Goal: Information Seeking & Learning: Learn about a topic

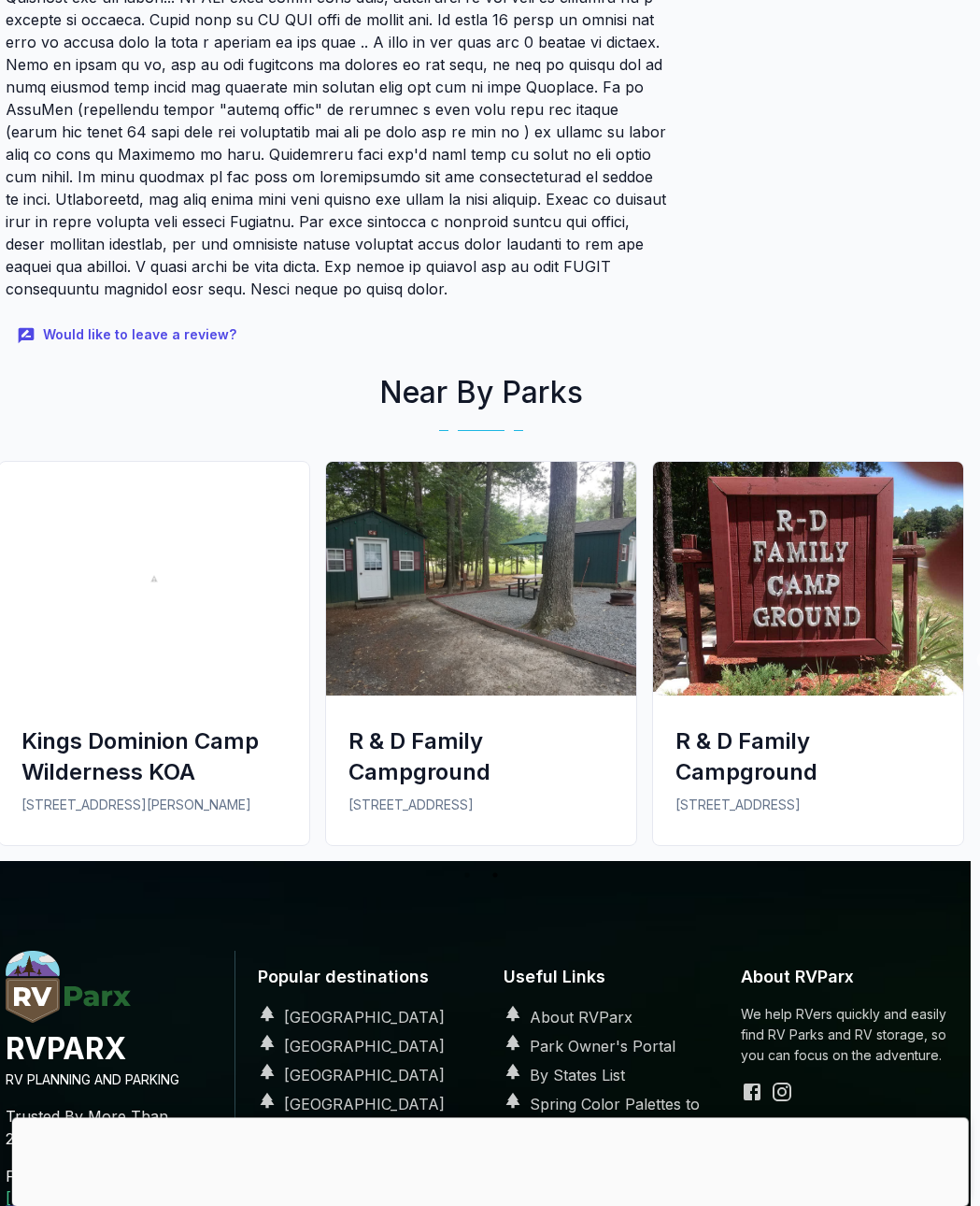
scroll to position [1387, 9]
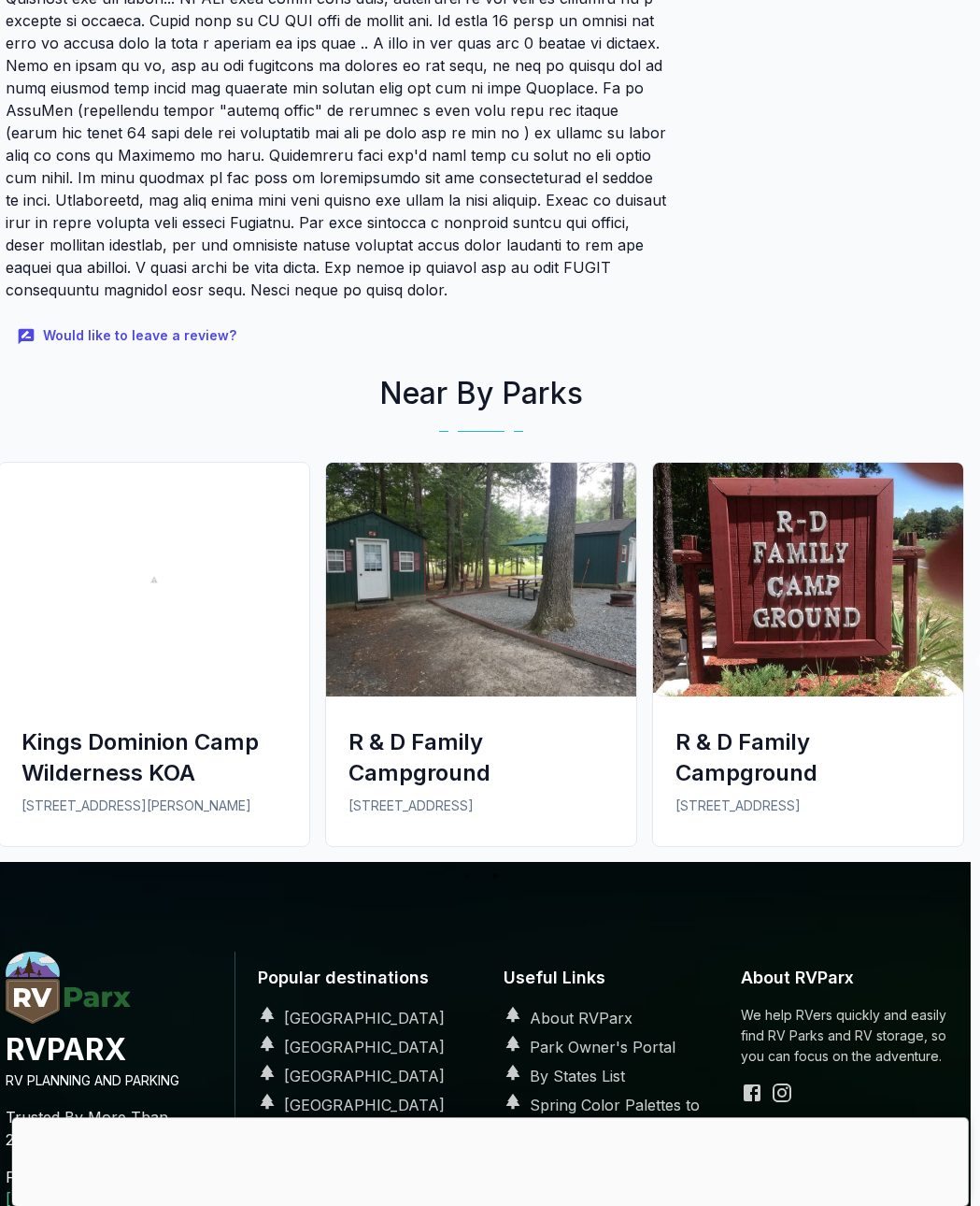
click at [759, 727] on div "R & D Family Campground" at bounding box center [807, 757] width 265 height 61
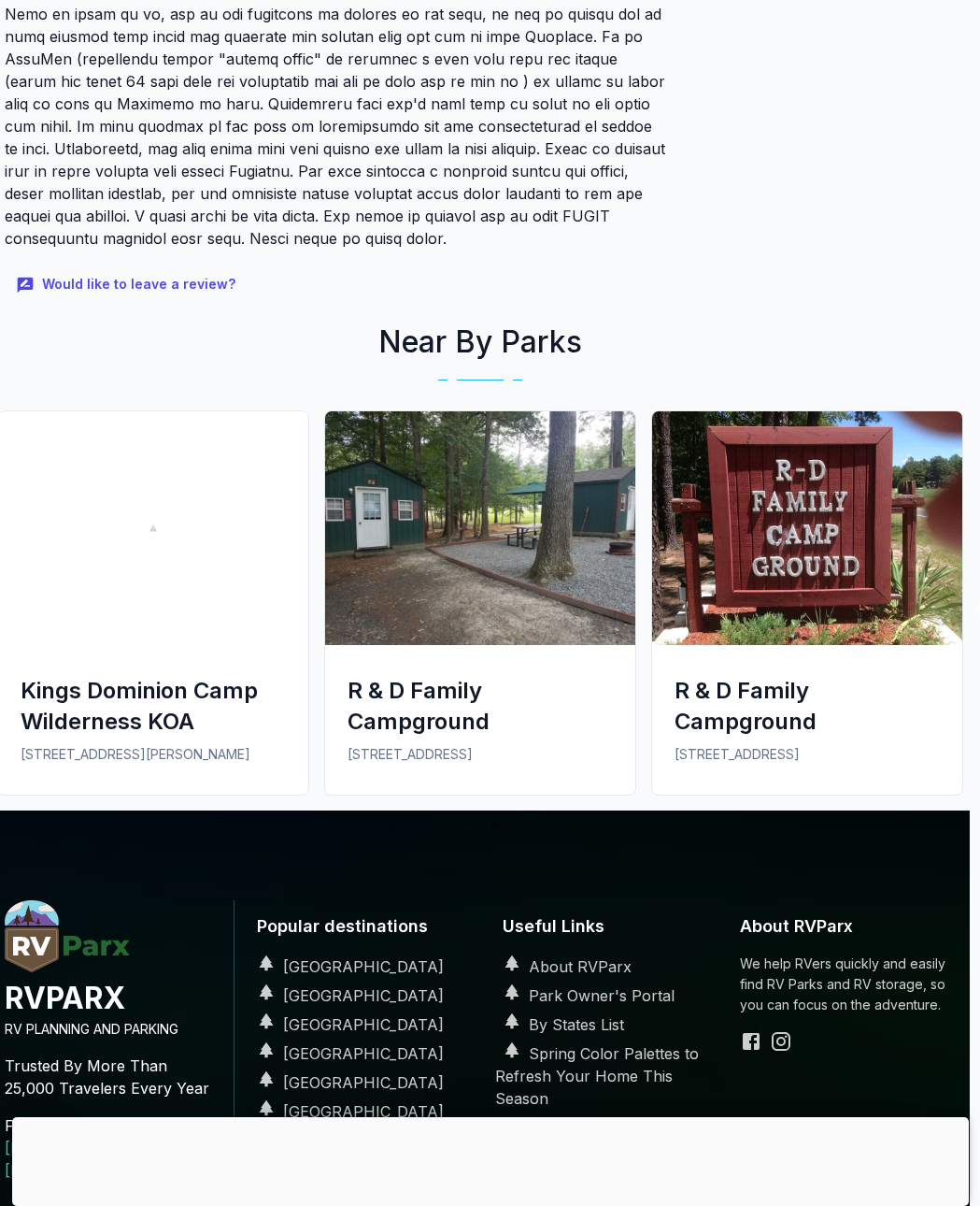
scroll to position [1449, 10]
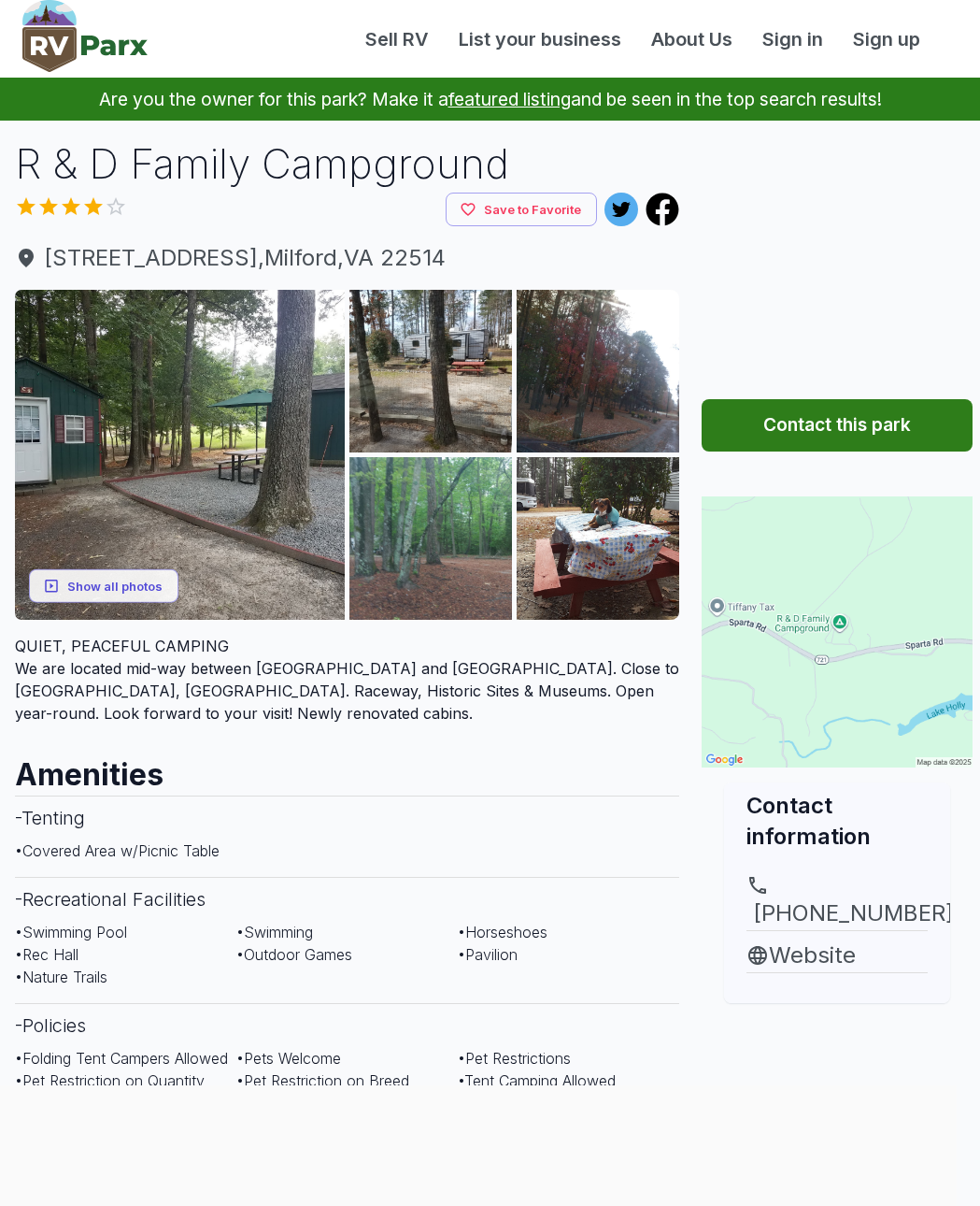
click at [110, 591] on button "Show all photos" at bounding box center [104, 585] width 149 height 35
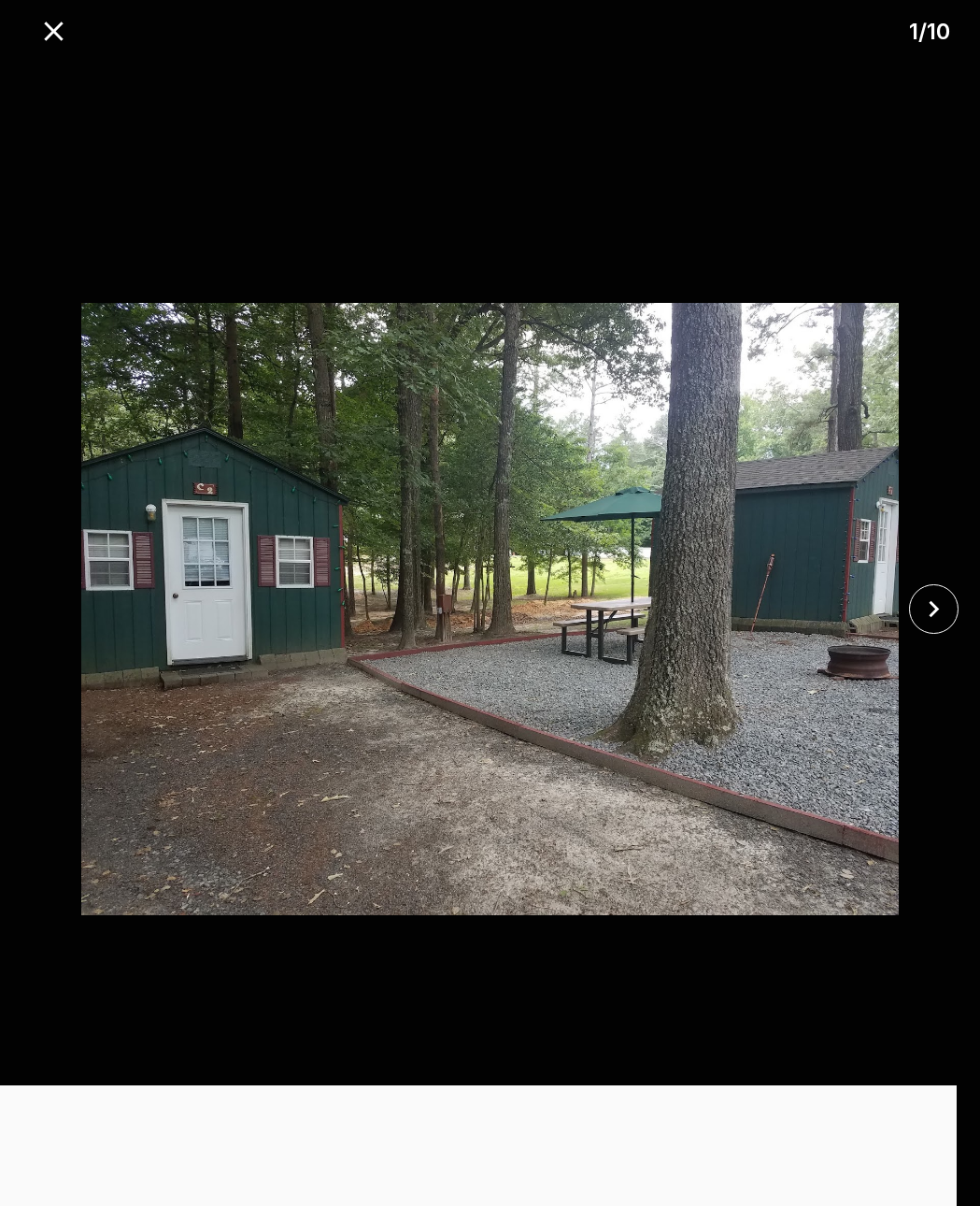
click at [942, 604] on icon "close" at bounding box center [934, 609] width 33 height 33
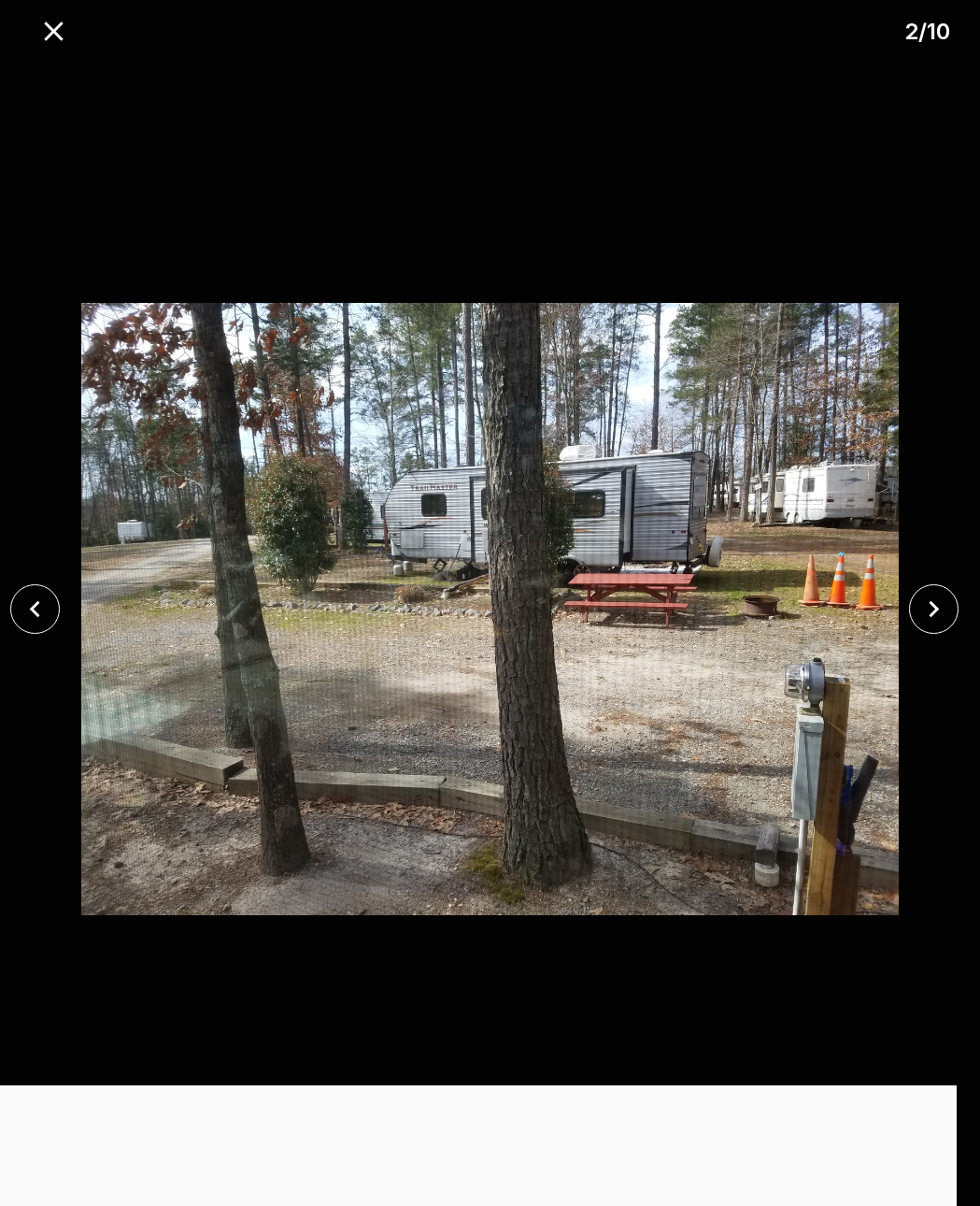
click at [926, 612] on icon "close" at bounding box center [934, 609] width 33 height 33
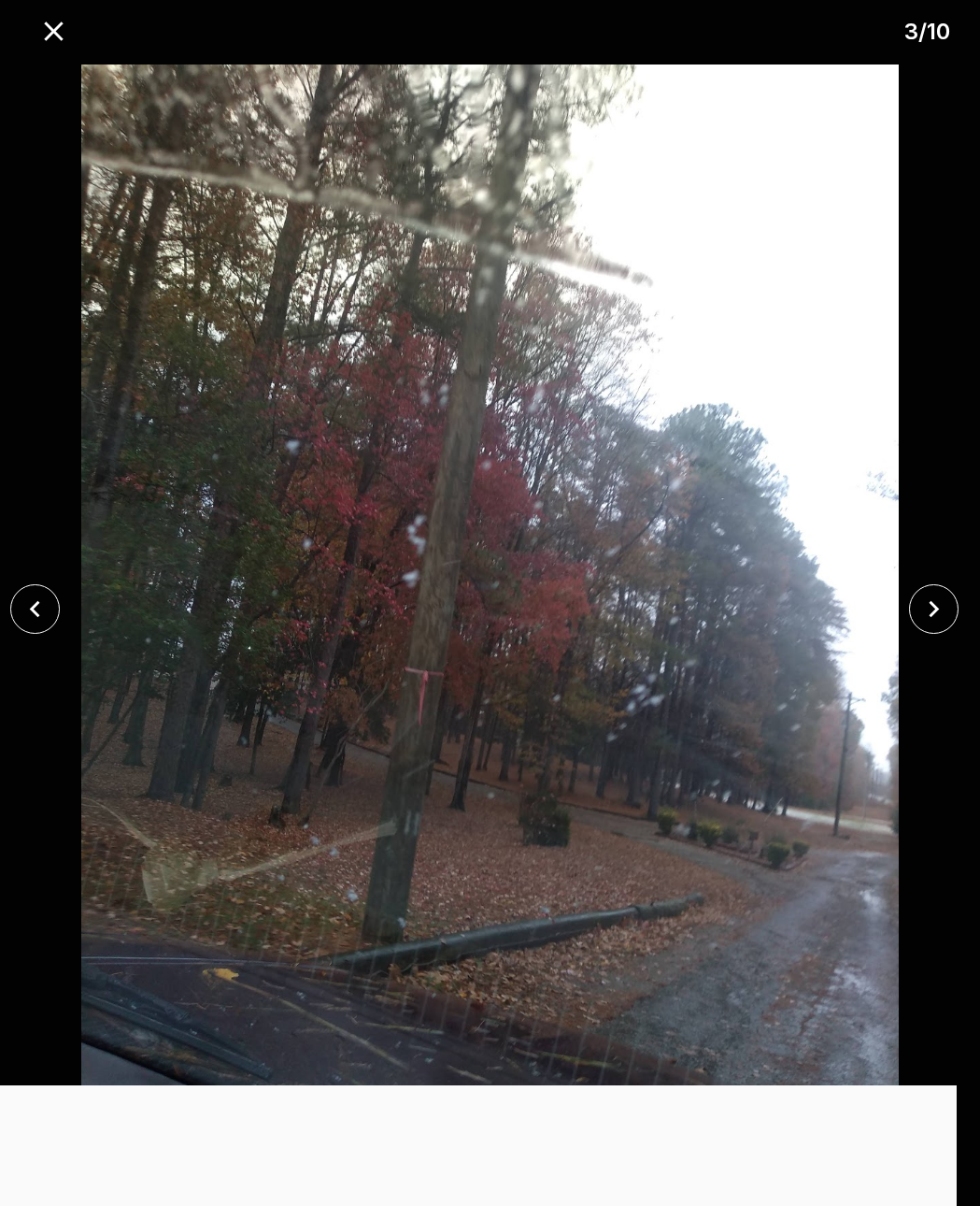
click at [936, 602] on icon "close" at bounding box center [934, 609] width 33 height 33
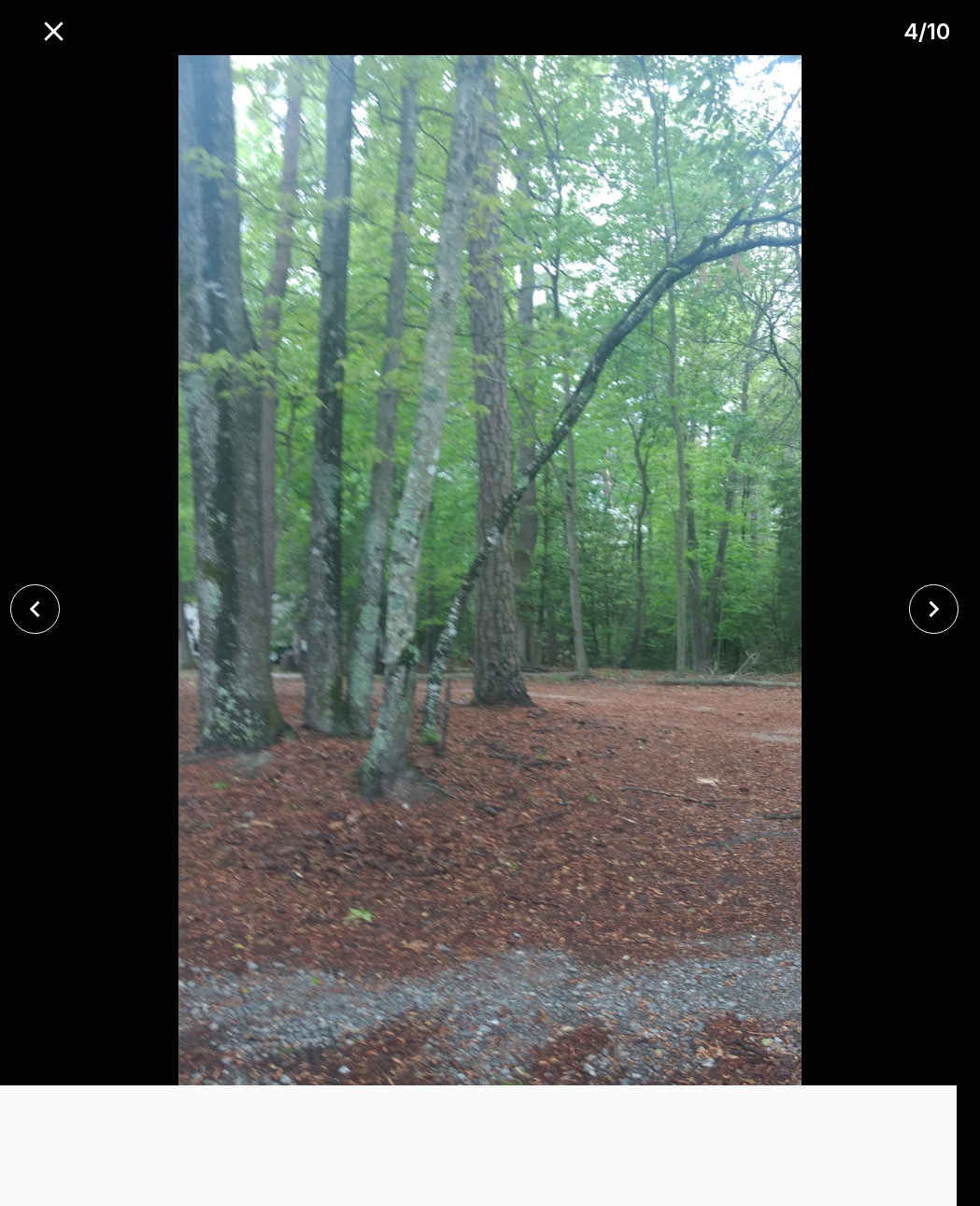
click at [926, 604] on icon "close" at bounding box center [934, 609] width 33 height 33
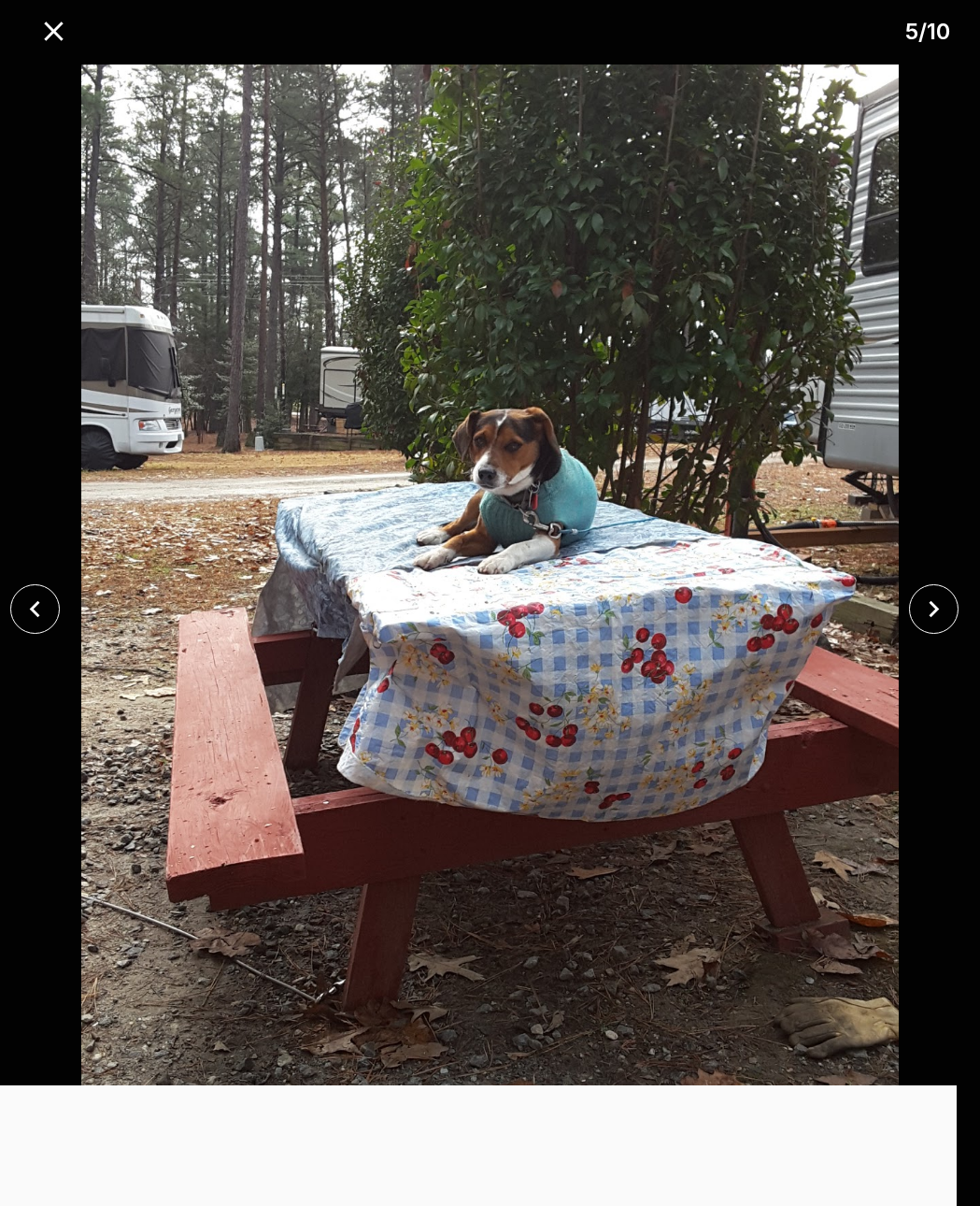
click at [924, 606] on icon "close" at bounding box center [934, 609] width 33 height 33
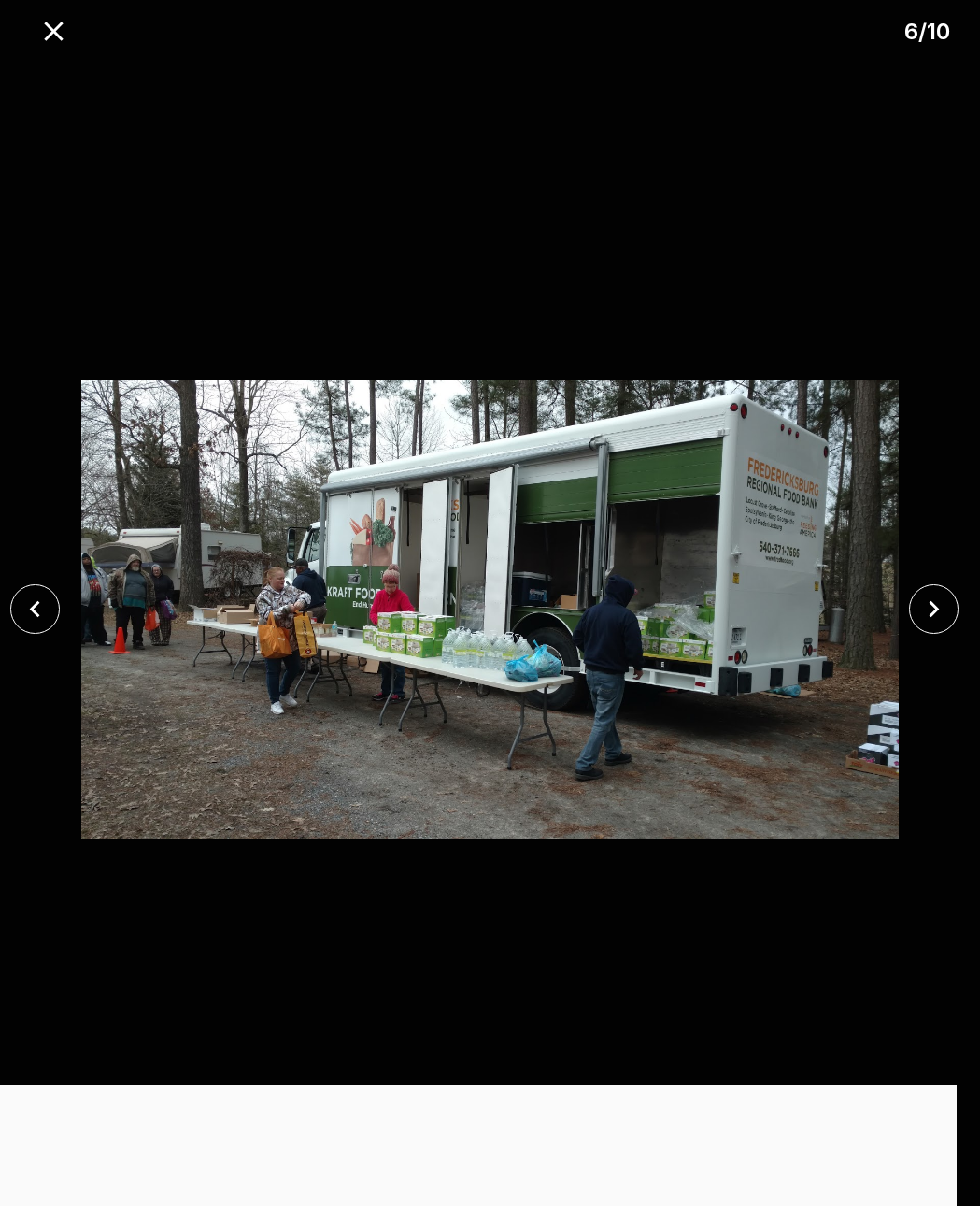
click at [935, 603] on icon "close" at bounding box center [934, 609] width 33 height 33
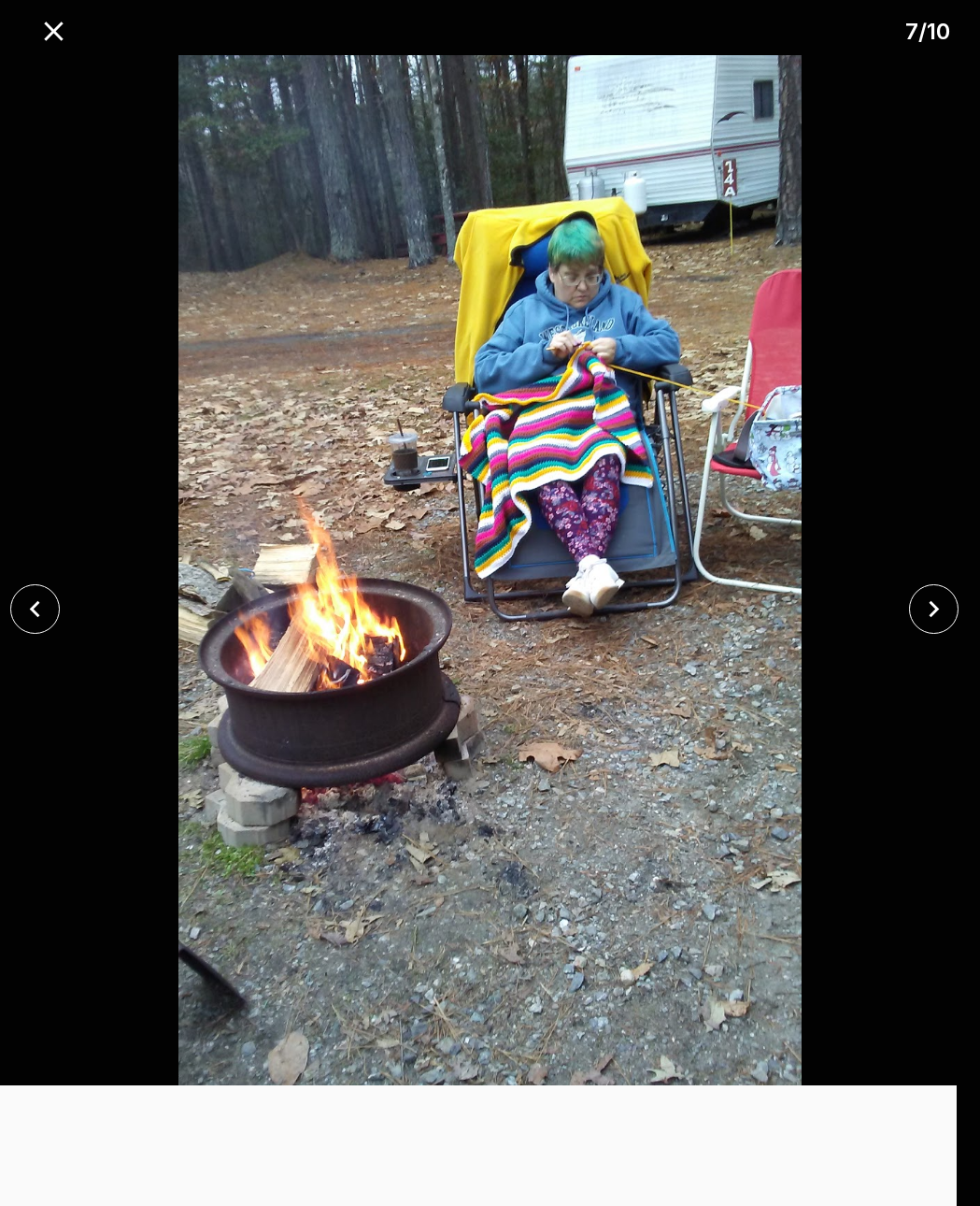
click at [936, 608] on icon "close" at bounding box center [934, 610] width 10 height 17
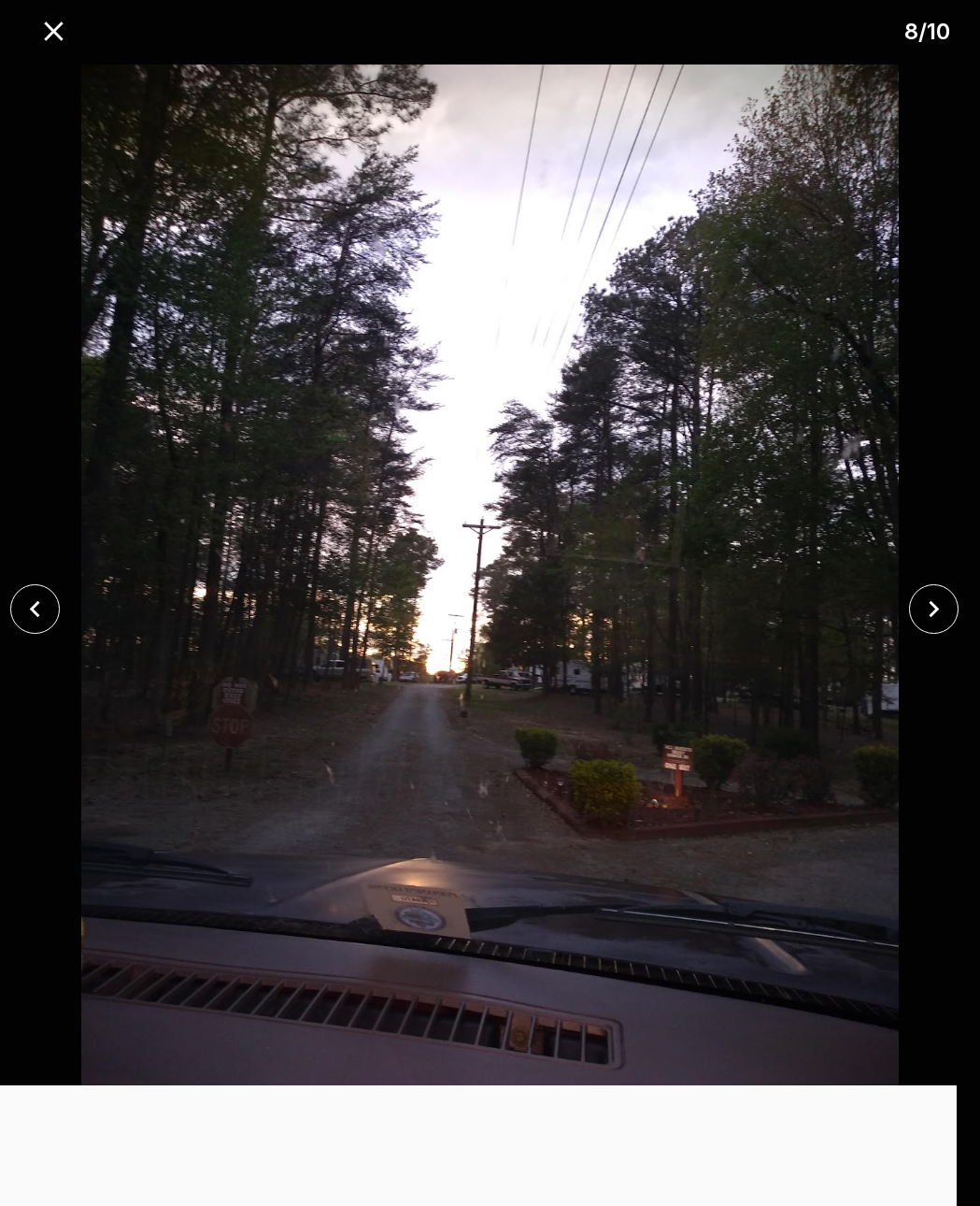
click at [938, 606] on icon "close" at bounding box center [934, 609] width 33 height 33
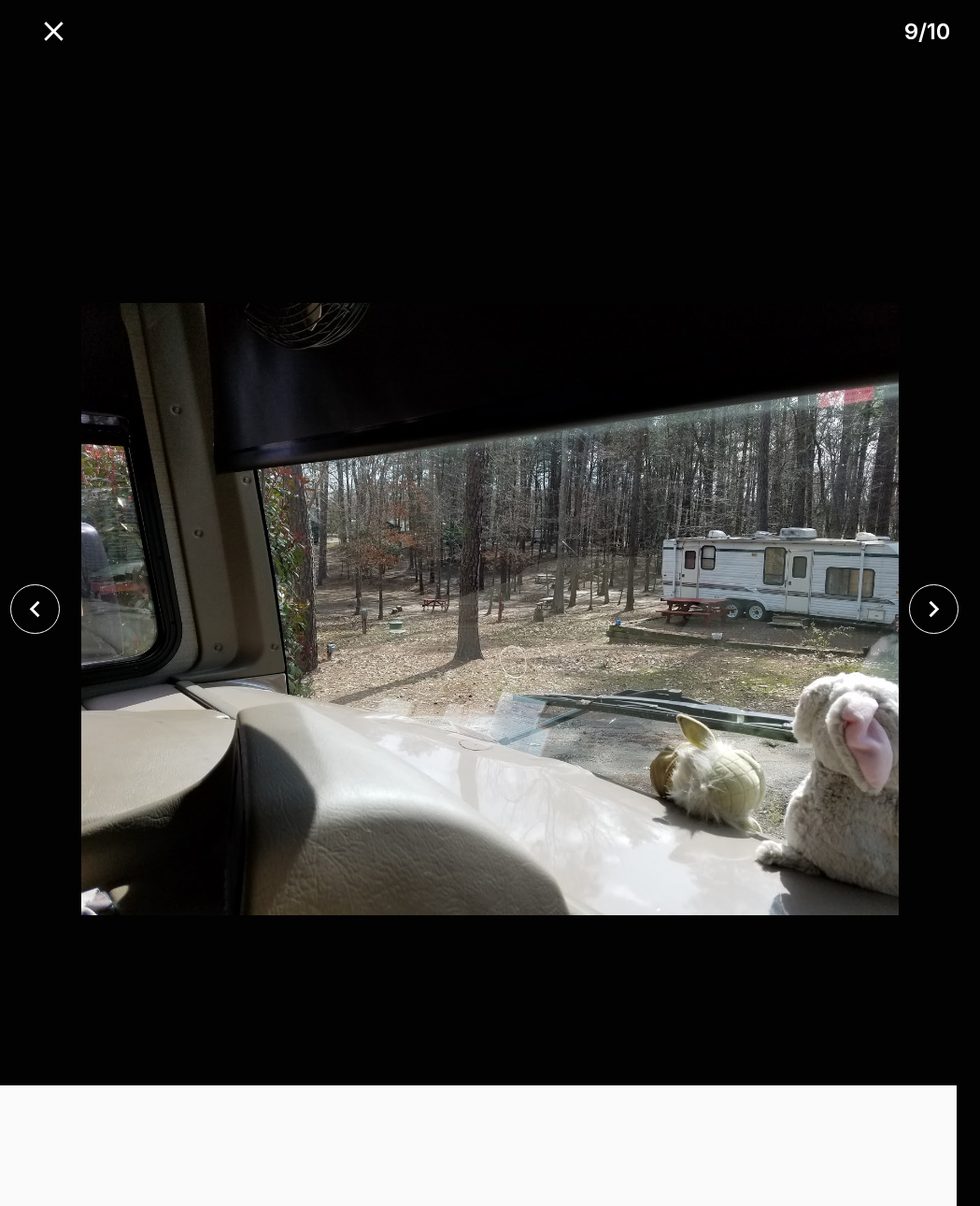
click at [933, 611] on icon "close" at bounding box center [934, 609] width 33 height 33
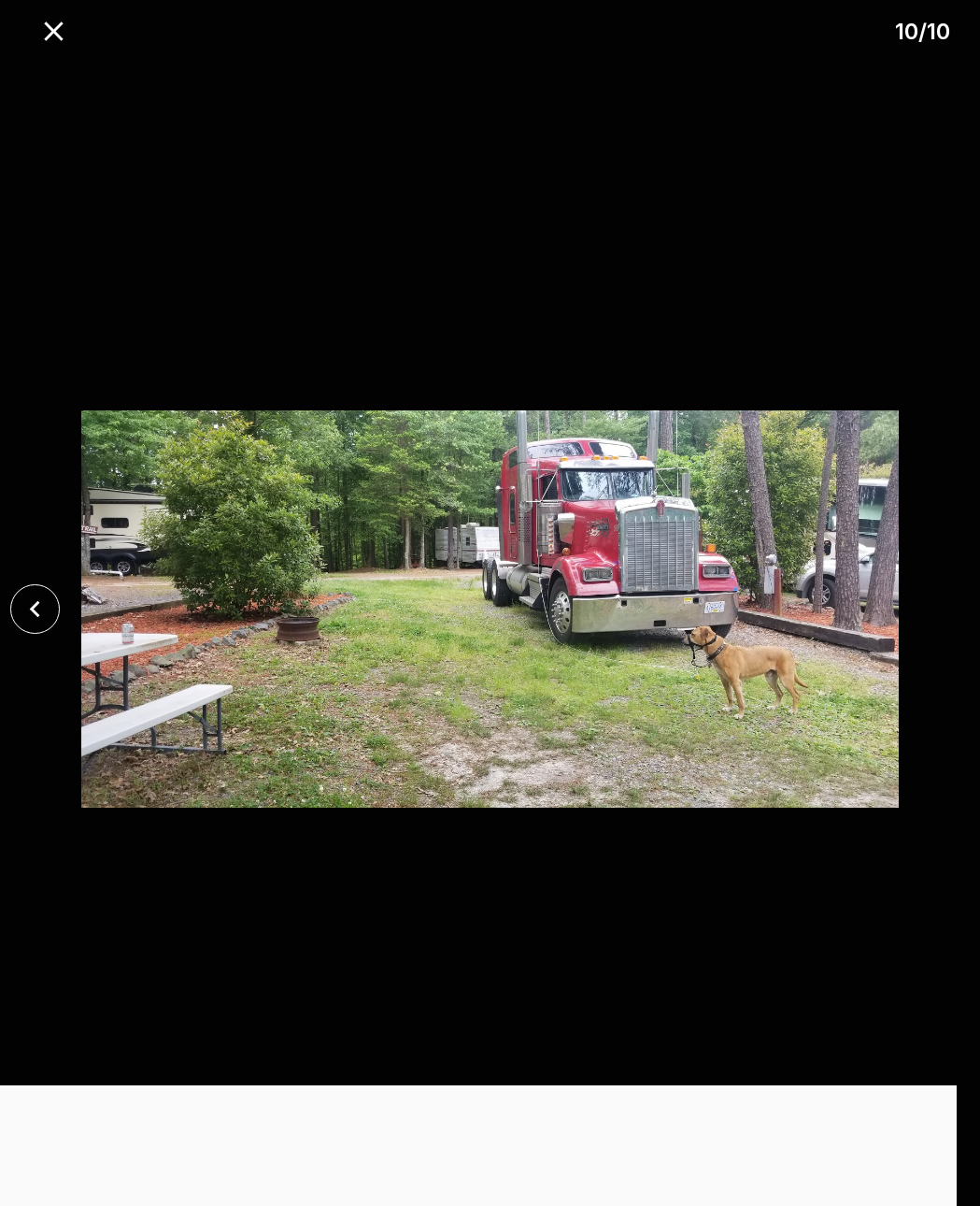
click at [955, 590] on div at bounding box center [490, 609] width 980 height 1108
click at [50, 24] on icon "close" at bounding box center [54, 31] width 33 height 33
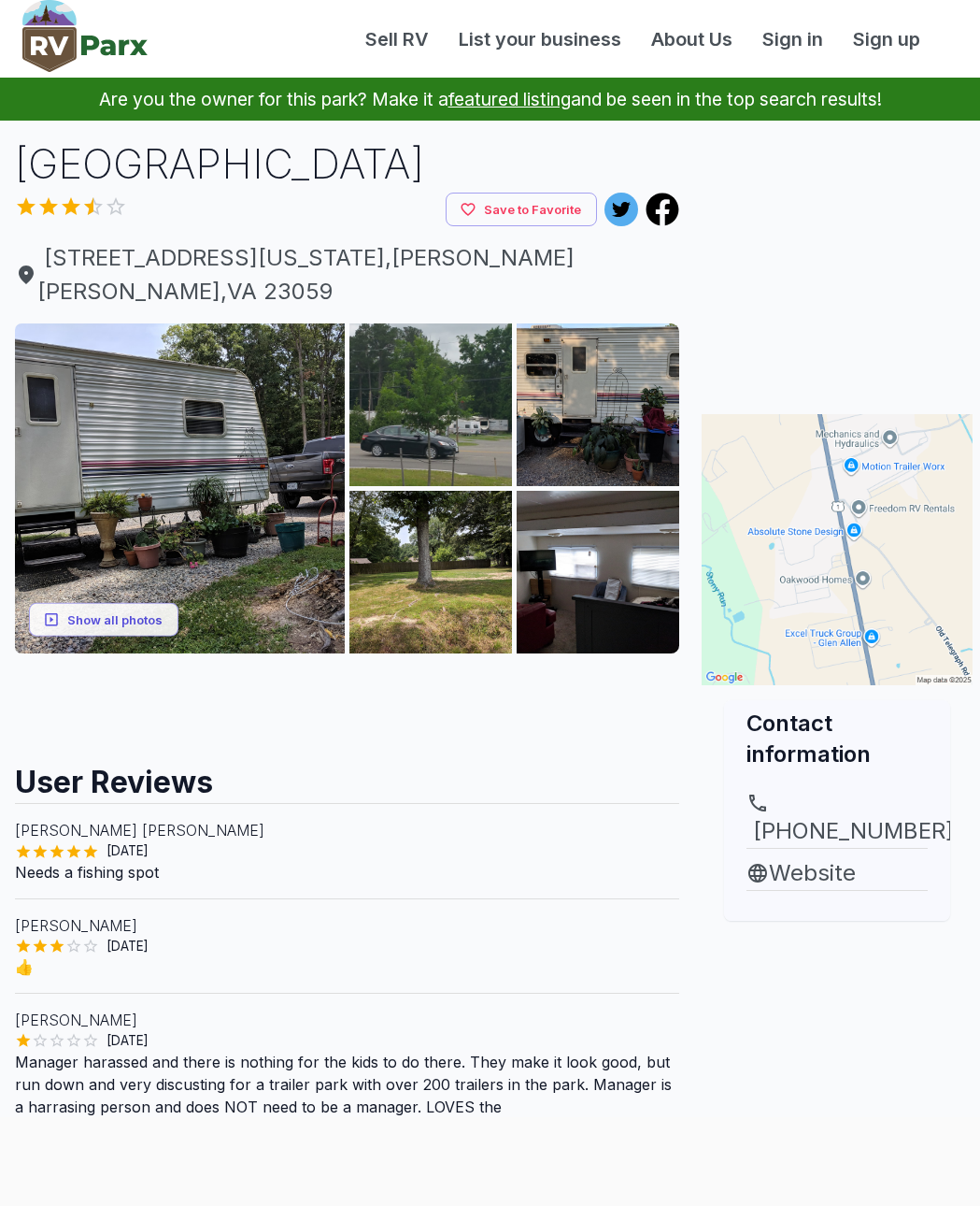
click at [123, 602] on button "Show all photos" at bounding box center [104, 619] width 149 height 35
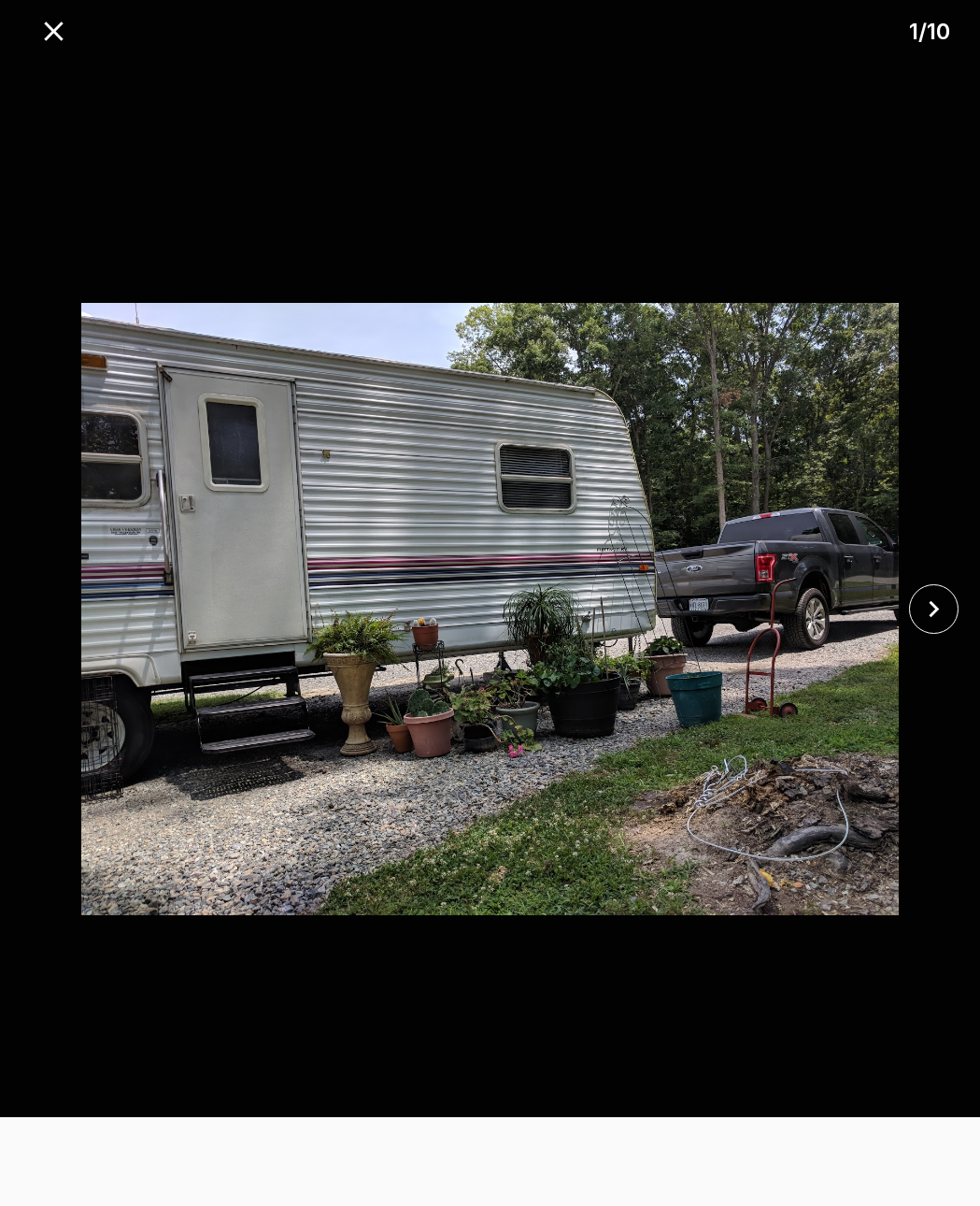
click at [938, 605] on icon "close" at bounding box center [934, 609] width 33 height 33
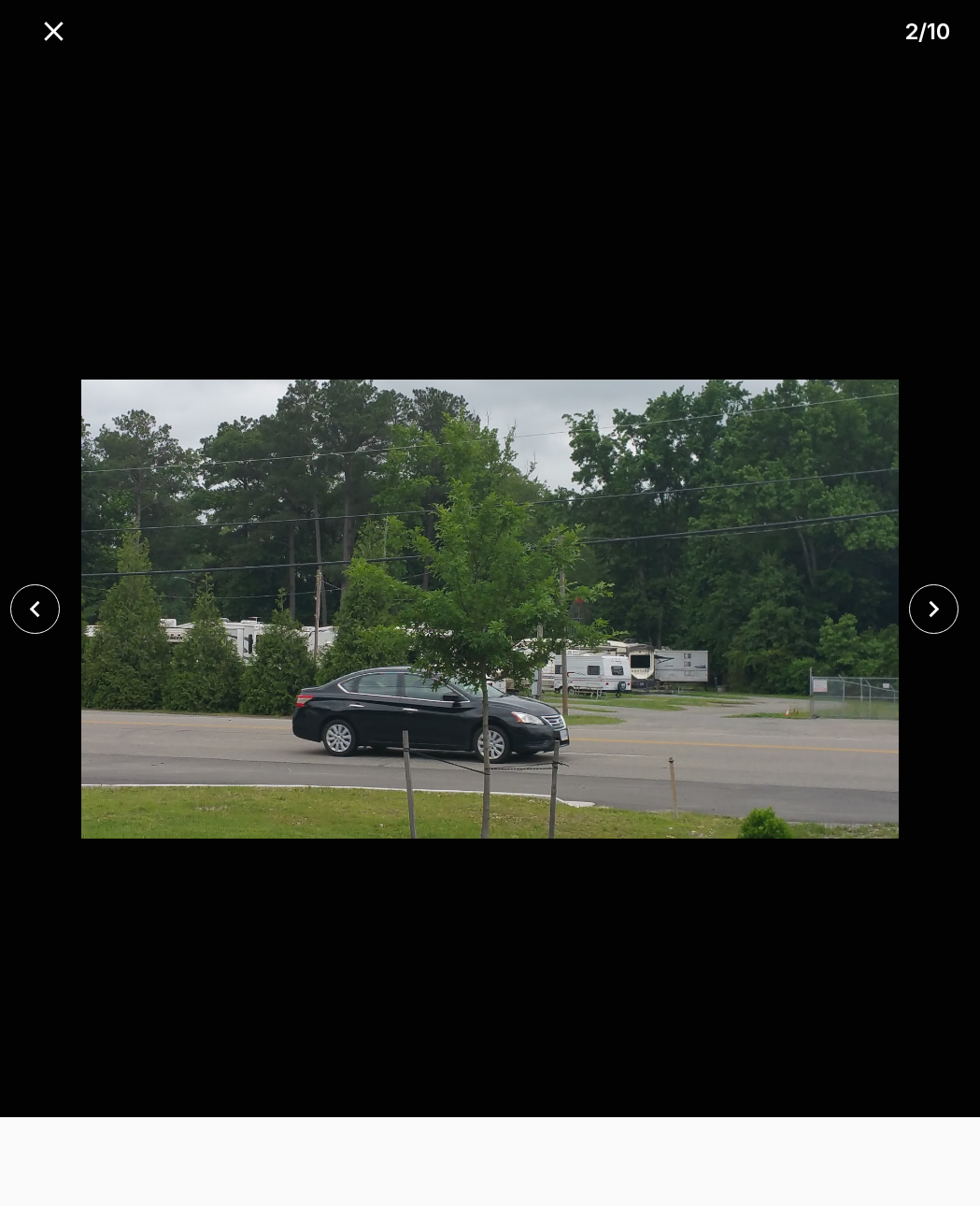
click at [940, 609] on icon "close" at bounding box center [934, 609] width 33 height 33
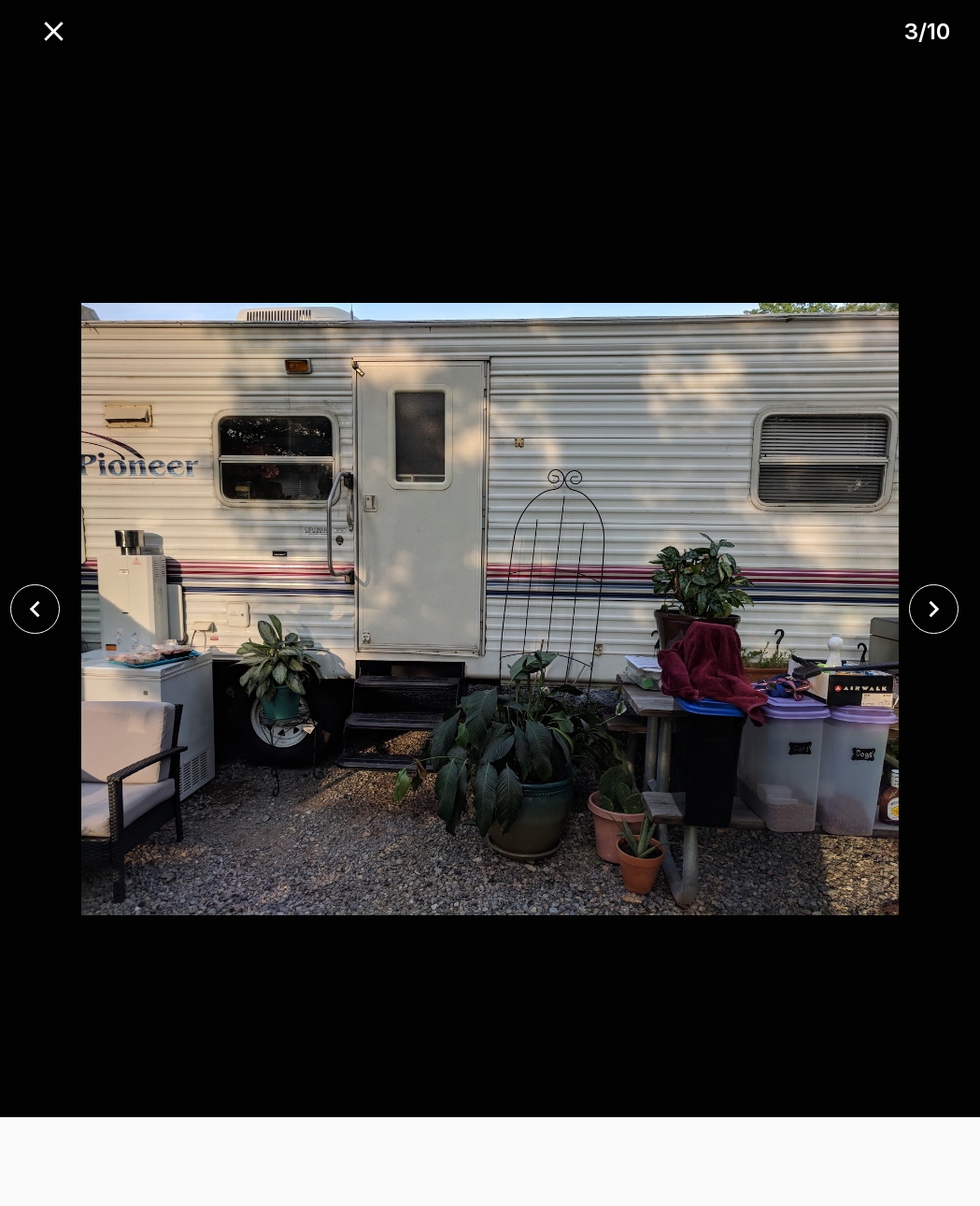
click at [928, 601] on icon "close" at bounding box center [934, 609] width 33 height 33
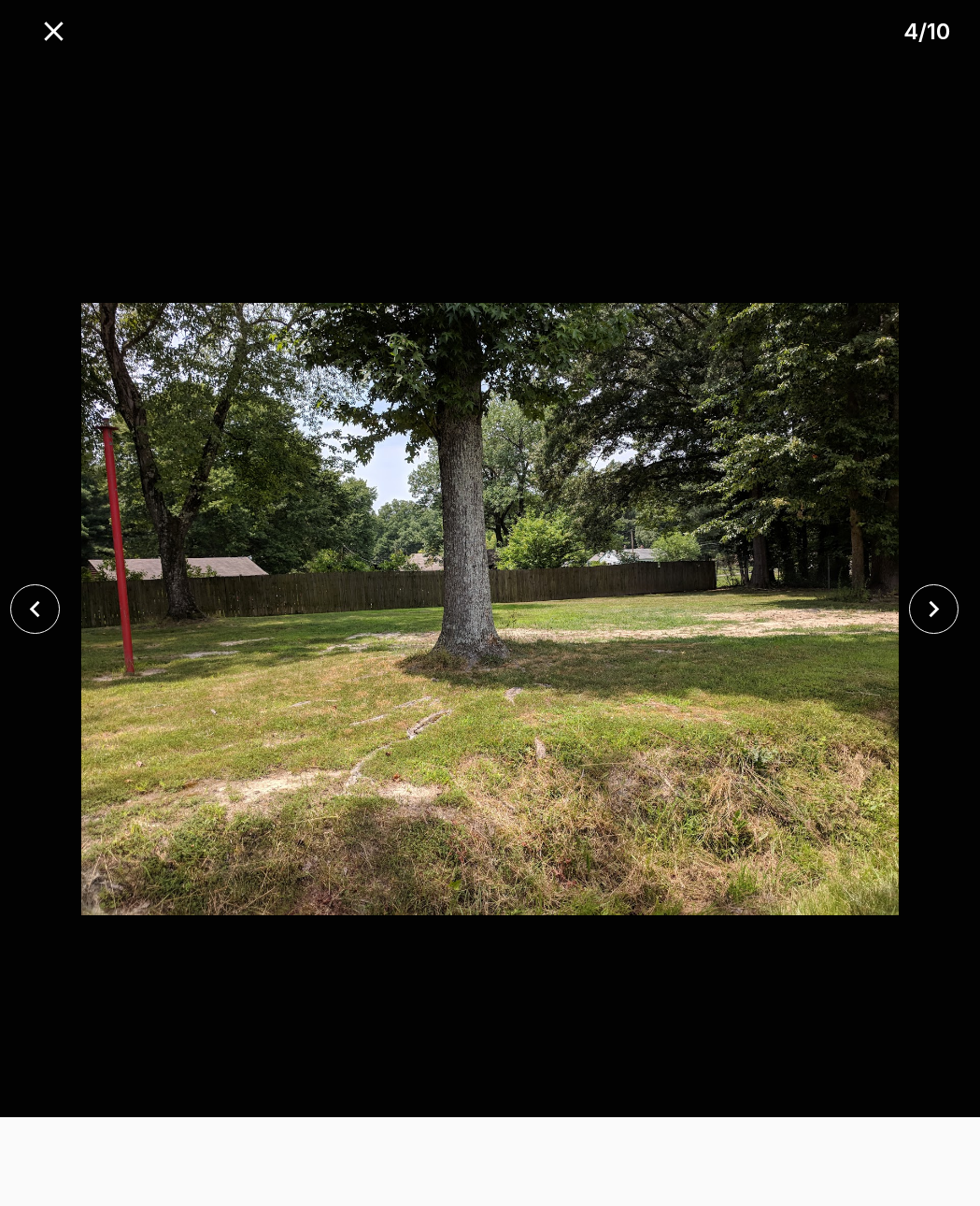
click at [938, 607] on icon "close" at bounding box center [934, 609] width 33 height 33
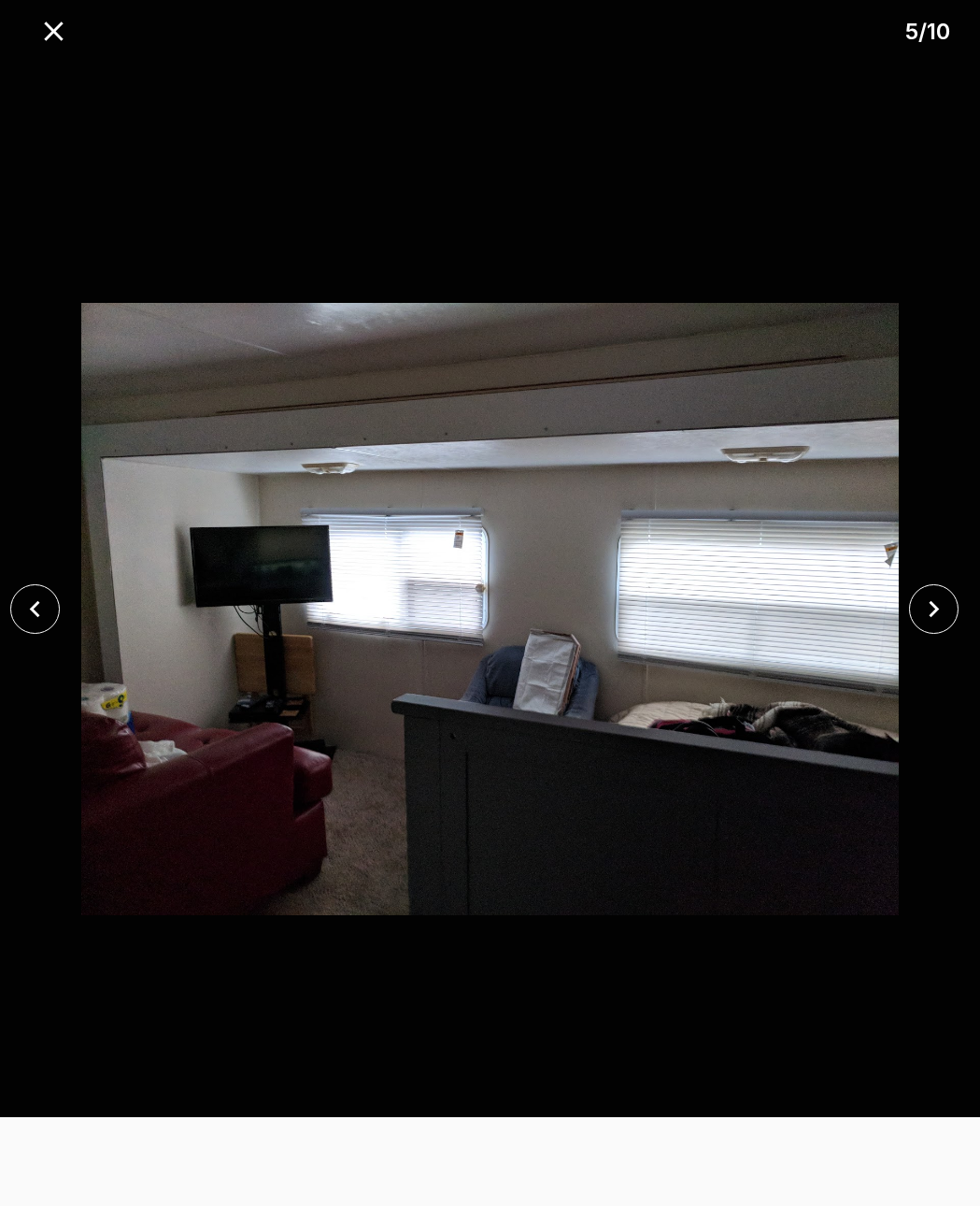
click at [933, 618] on icon "close" at bounding box center [934, 609] width 33 height 33
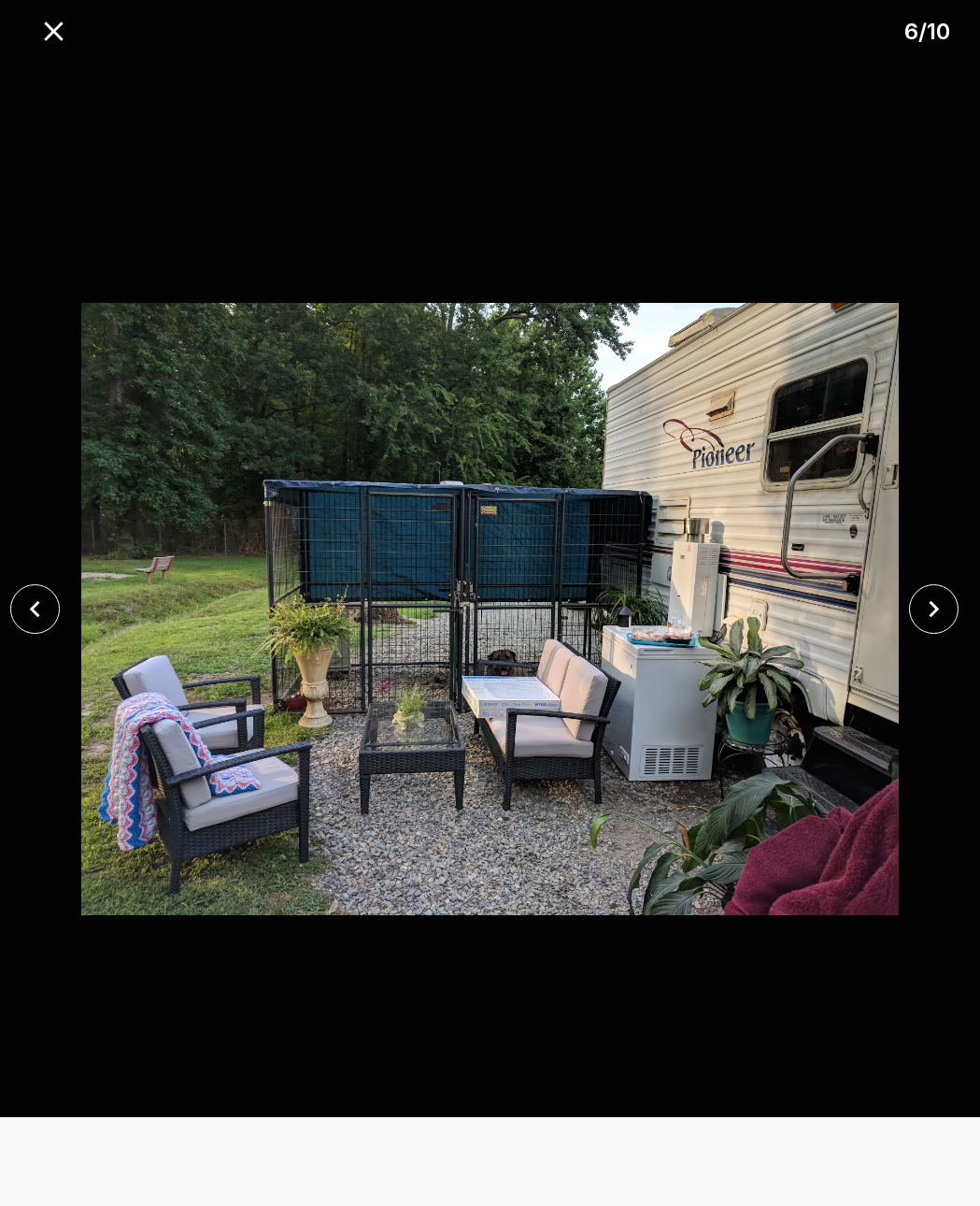
click at [936, 608] on icon "close" at bounding box center [934, 610] width 10 height 17
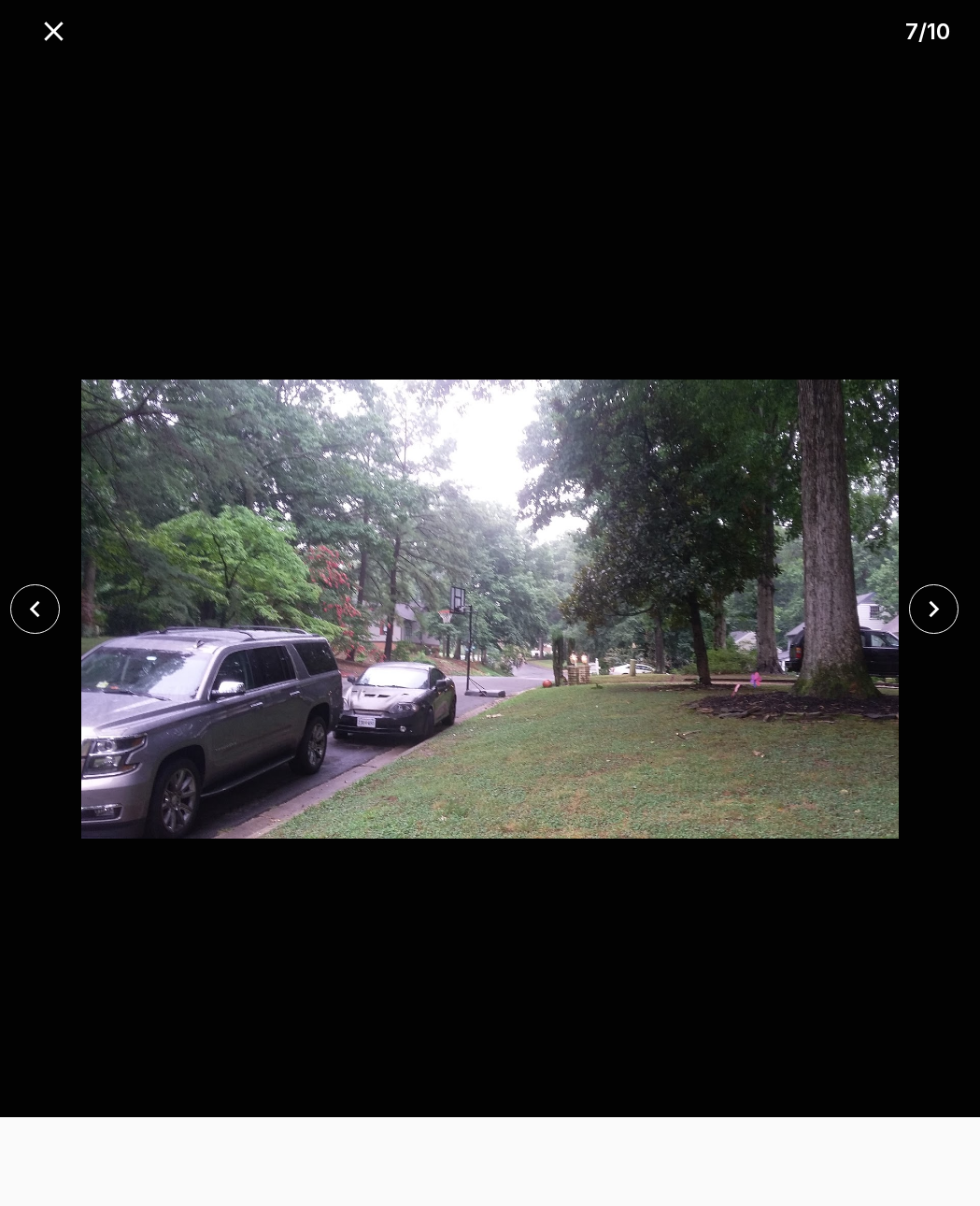
click at [934, 607] on icon "close" at bounding box center [934, 610] width 10 height 17
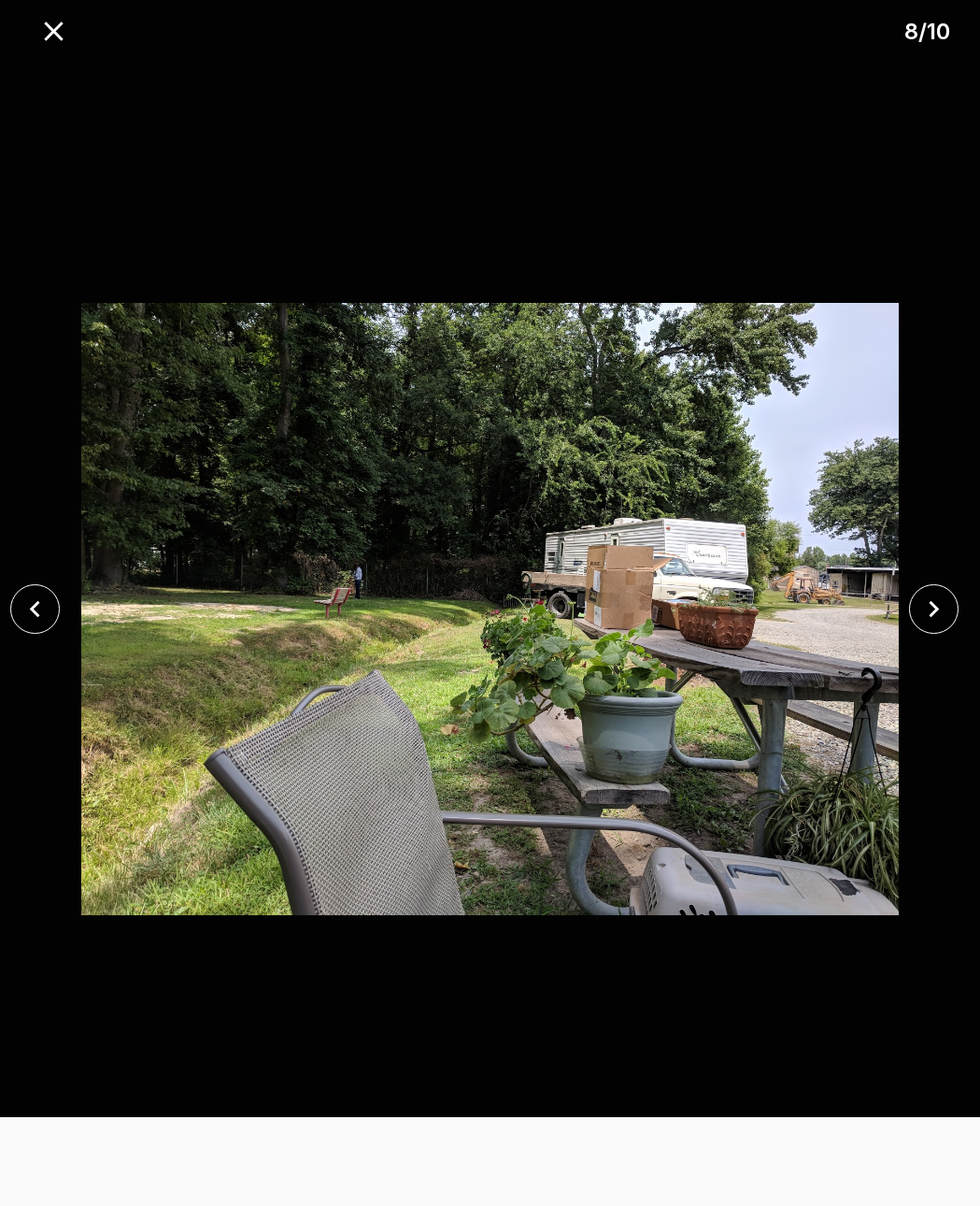
click at [931, 606] on icon "close" at bounding box center [934, 609] width 33 height 33
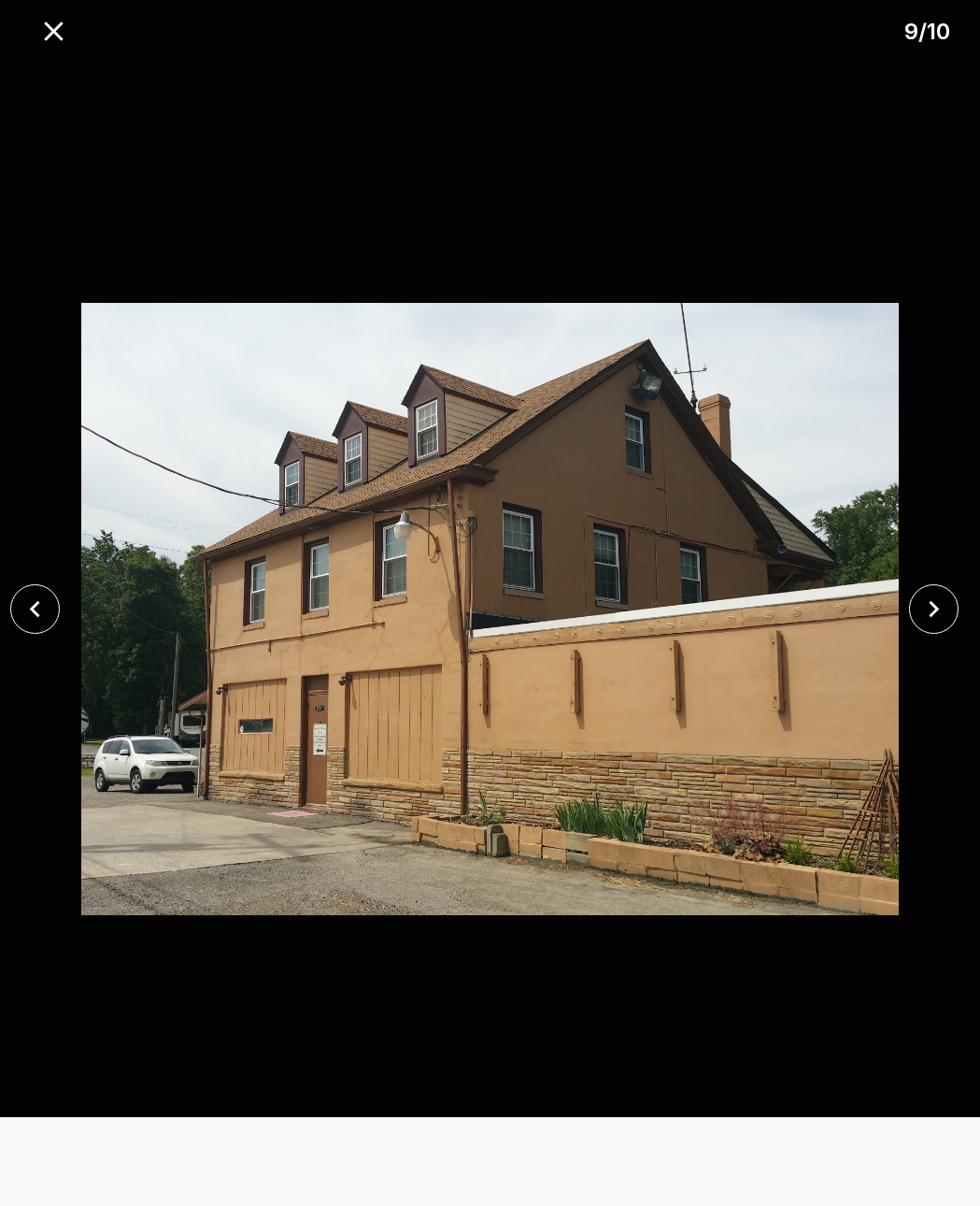
click at [933, 607] on icon "close" at bounding box center [934, 609] width 33 height 33
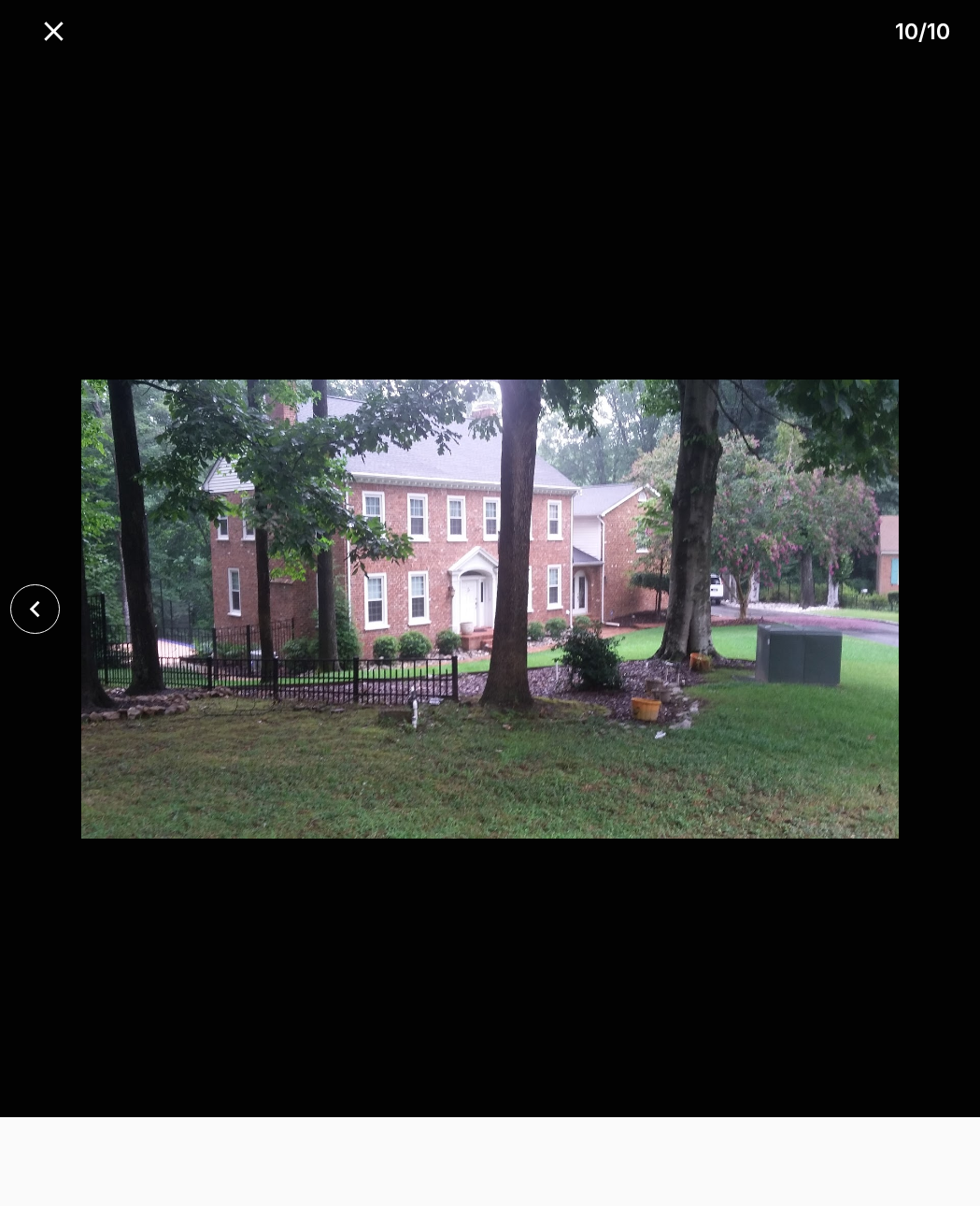
click at [937, 609] on div at bounding box center [490, 609] width 980 height 1108
click at [46, 29] on icon "close" at bounding box center [54, 31] width 33 height 33
